Goal: Find specific page/section: Find specific page/section

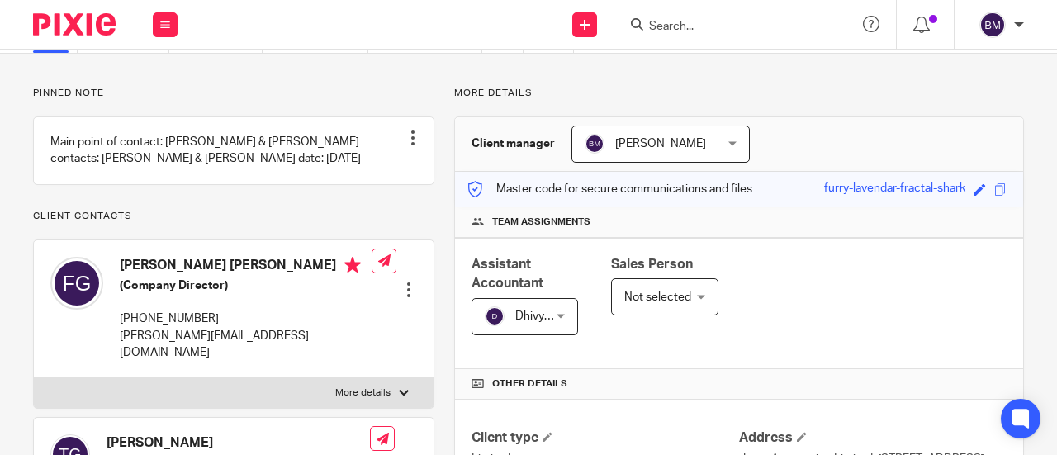
scroll to position [83, 0]
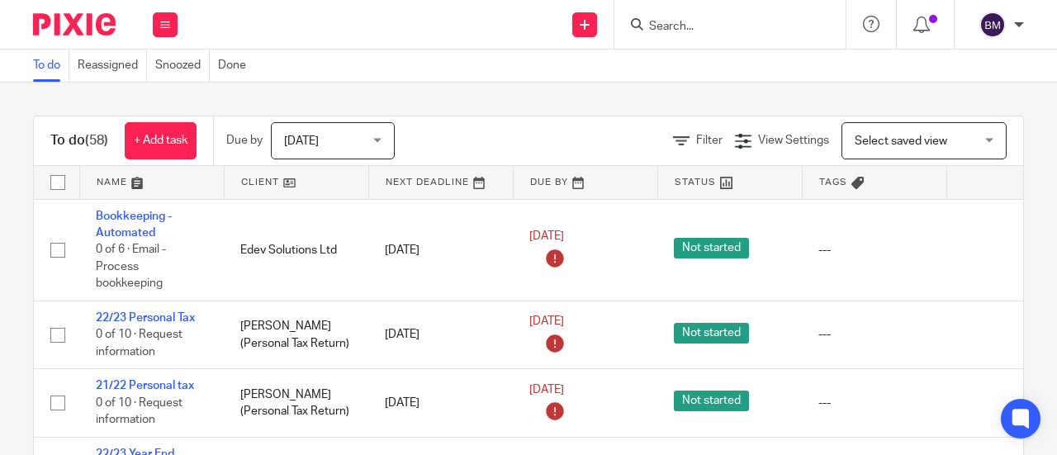
click at [719, 29] on input "Search" at bounding box center [722, 27] width 149 height 15
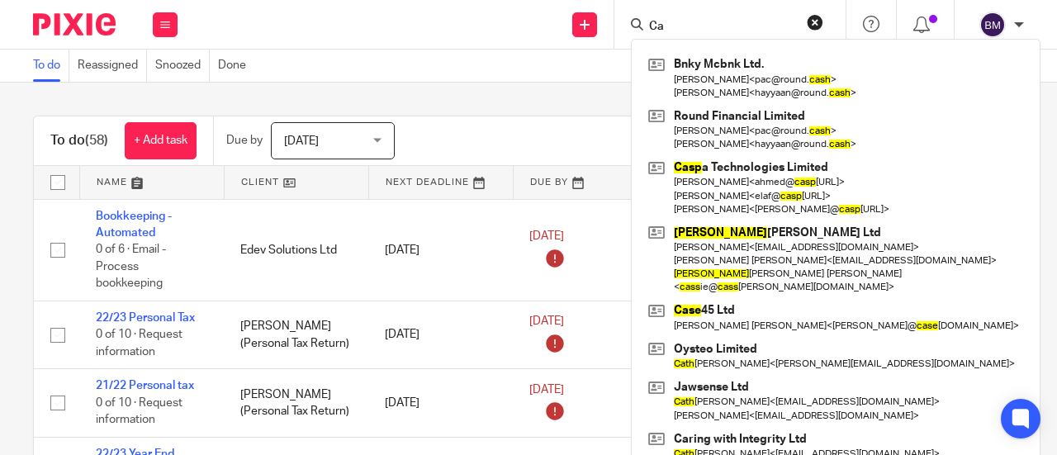
type input "C"
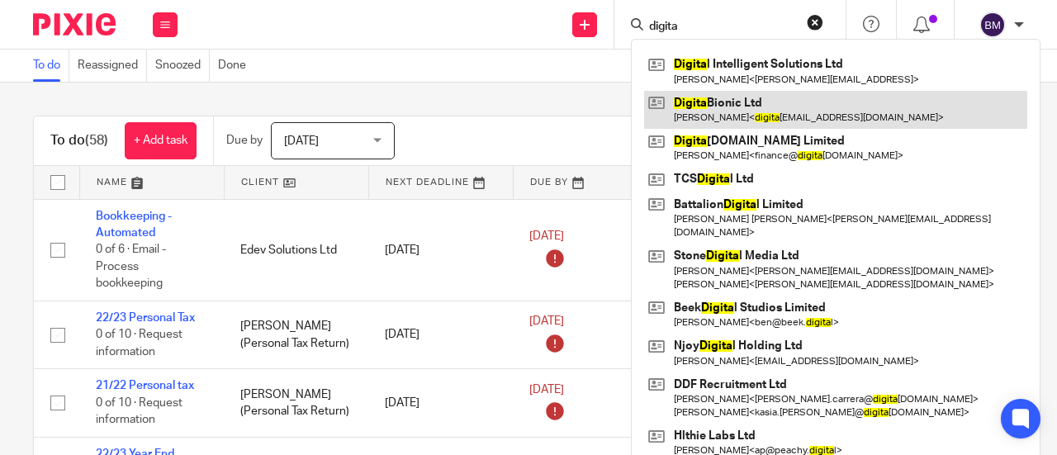
type input "digita"
click at [833, 117] on link at bounding box center [835, 110] width 383 height 38
click at [804, 110] on link at bounding box center [835, 110] width 383 height 38
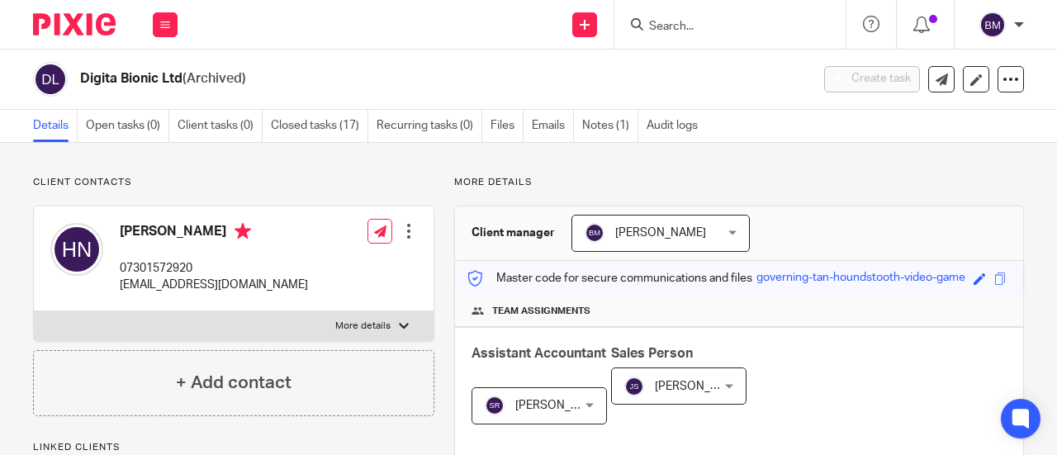
scroll to position [578, 0]
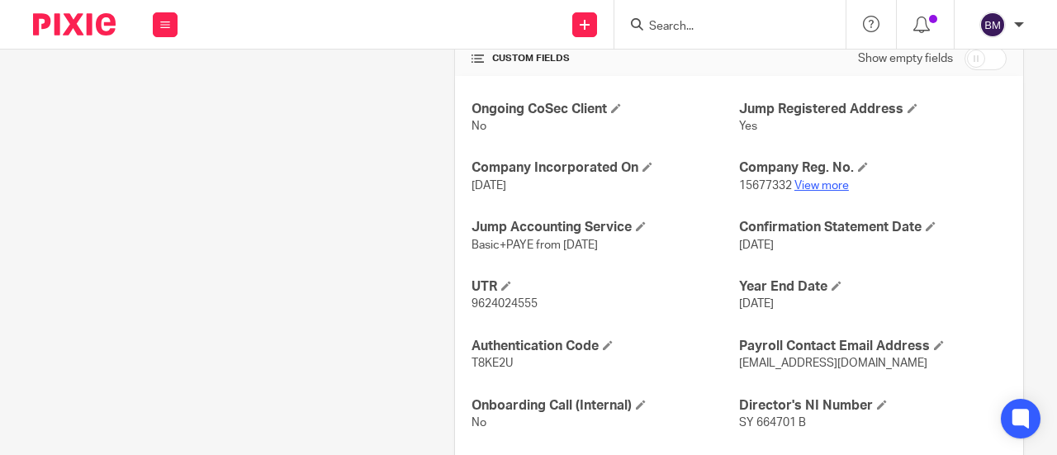
click at [803, 192] on link "View more" at bounding box center [822, 186] width 55 height 12
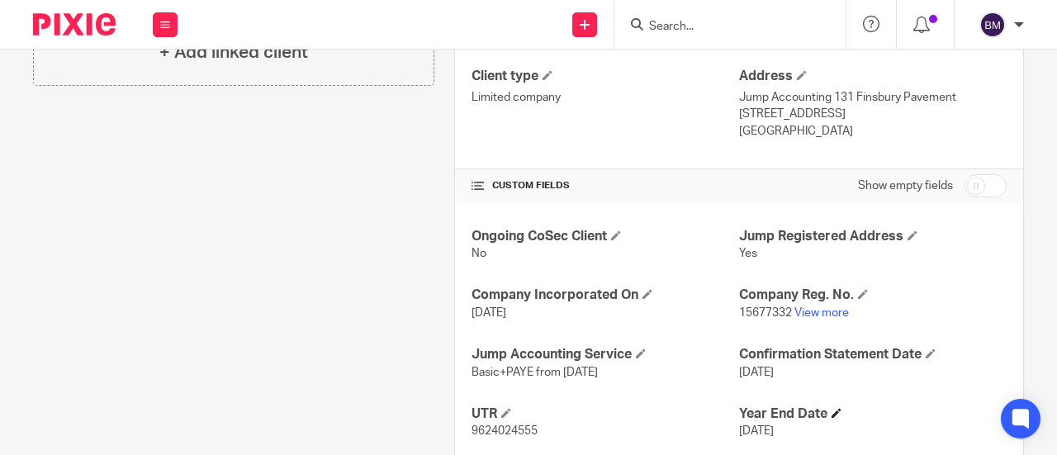
scroll to position [661, 0]
